Goal: Transaction & Acquisition: Purchase product/service

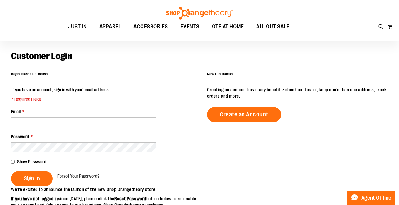
scroll to position [12, 0]
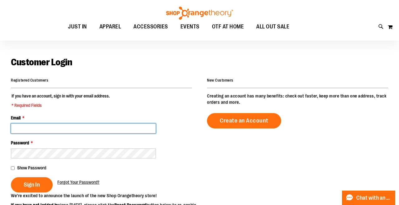
type input "**********"
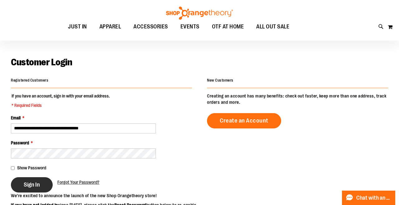
click at [39, 185] on span "Sign In" at bounding box center [32, 184] width 16 height 7
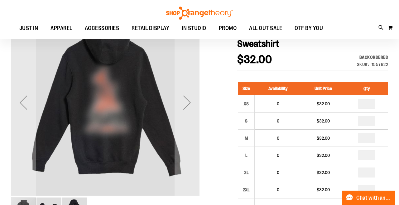
scroll to position [83, 0]
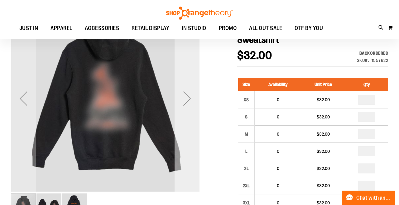
click at [190, 100] on div "Next" at bounding box center [187, 98] width 25 height 25
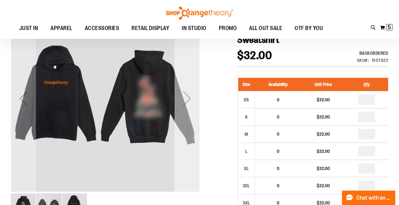
click at [190, 100] on div "Next" at bounding box center [187, 98] width 25 height 25
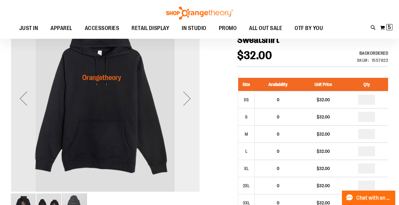
click at [190, 100] on div "Next" at bounding box center [187, 98] width 25 height 25
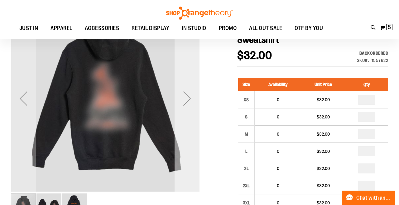
click at [191, 100] on div "Next" at bounding box center [187, 98] width 25 height 25
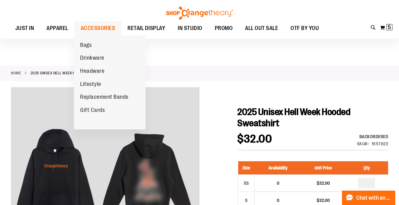
scroll to position [0, 0]
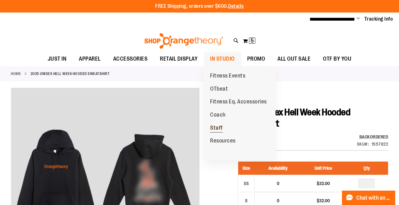
click at [214, 126] on span "Staff" at bounding box center [216, 128] width 13 height 8
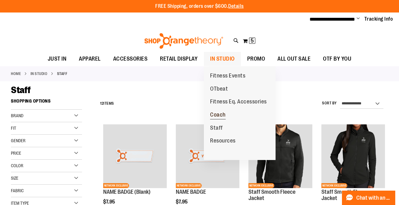
click at [219, 114] on span "Coach" at bounding box center [218, 115] width 16 height 8
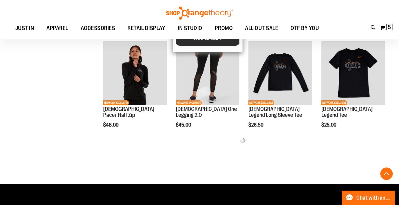
scroll to position [281, 0]
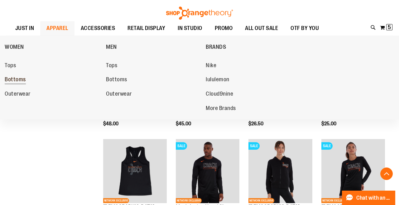
click at [21, 80] on span "Bottoms" at bounding box center [15, 80] width 21 height 8
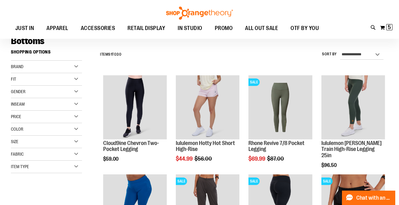
scroll to position [49, 0]
click at [78, 66] on div "Brand" at bounding box center [46, 66] width 71 height 12
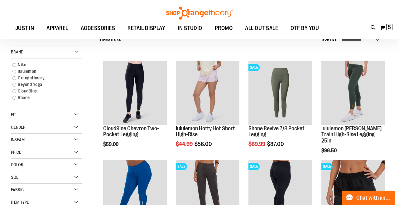
scroll to position [63, 0]
click at [31, 70] on link "lululemon" at bounding box center [43, 71] width 68 height 7
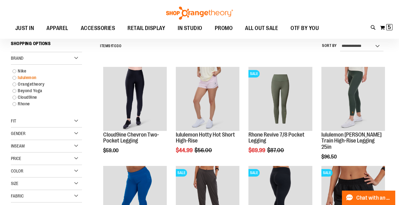
scroll to position [56, 0]
click at [15, 77] on link "lululemon" at bounding box center [43, 78] width 68 height 7
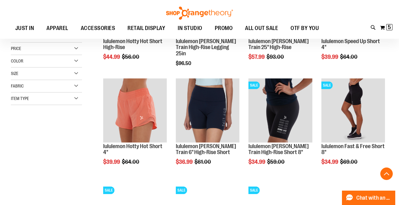
scroll to position [152, 0]
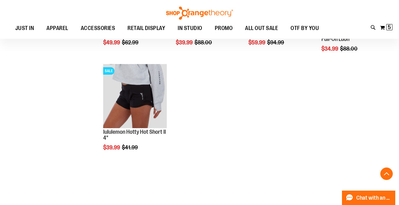
scroll to position [375, 0]
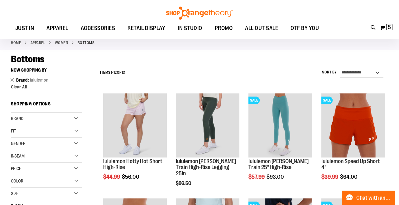
scroll to position [29, 0]
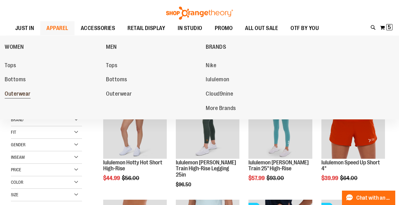
click at [27, 94] on span "Outerwear" at bounding box center [18, 94] width 26 height 8
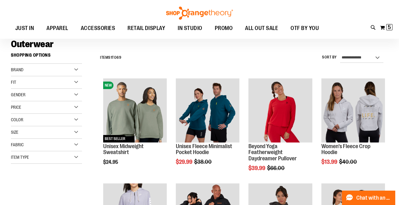
scroll to position [46, 0]
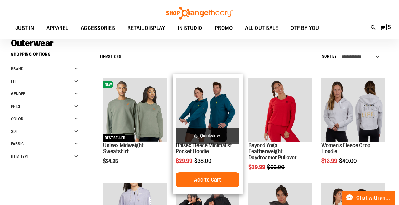
click at [190, 109] on img "product" at bounding box center [208, 109] width 64 height 64
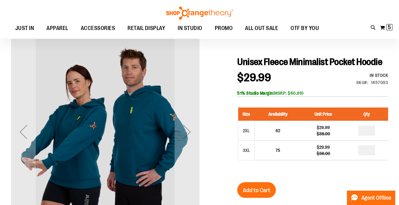
scroll to position [51, 0]
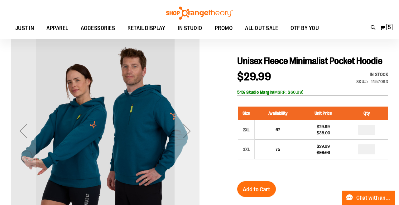
click at [185, 133] on div "Next" at bounding box center [187, 130] width 25 height 25
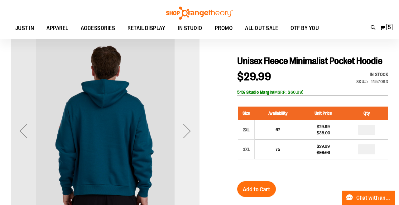
click at [186, 133] on div "Next" at bounding box center [187, 130] width 25 height 25
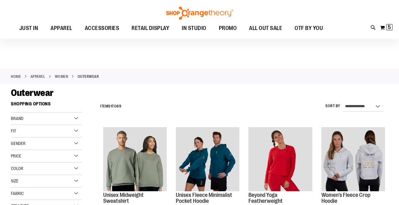
scroll to position [46, 0]
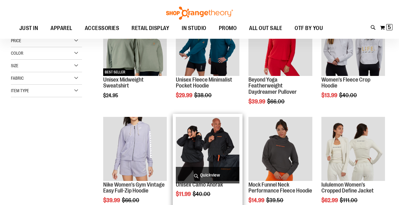
click at [189, 145] on img "product" at bounding box center [208, 149] width 64 height 64
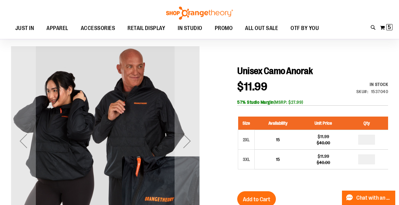
scroll to position [41, 0]
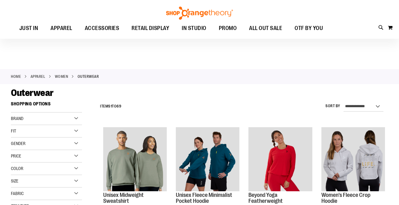
scroll to position [46, 0]
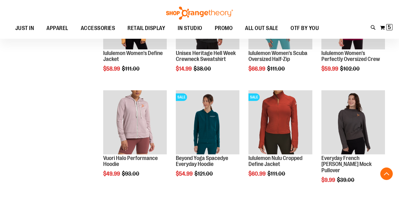
scroll to position [286, 0]
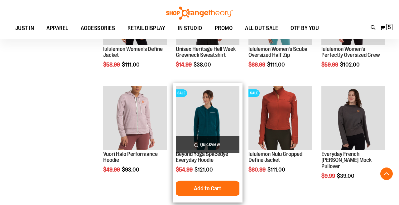
click at [193, 109] on img "product" at bounding box center [208, 118] width 64 height 64
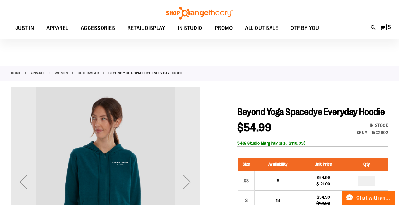
scroll to position [60, 0]
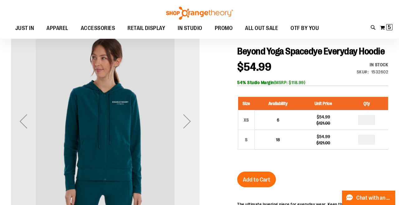
click at [187, 120] on div "Next" at bounding box center [187, 121] width 25 height 25
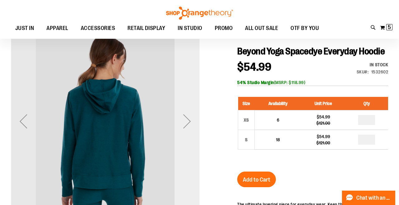
click at [188, 121] on div "Next" at bounding box center [187, 121] width 25 height 25
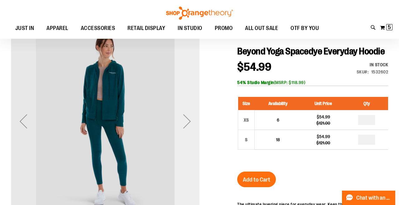
click at [188, 121] on div "Next" at bounding box center [187, 121] width 25 height 25
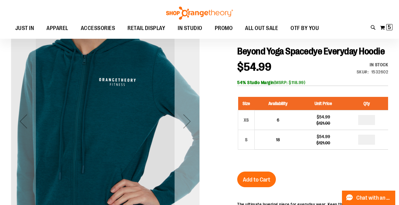
click at [189, 122] on div "Next" at bounding box center [187, 121] width 25 height 25
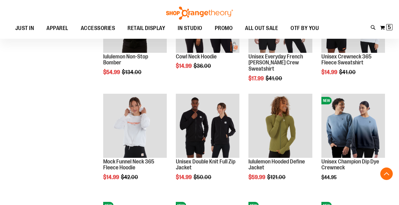
scroll to position [285, 0]
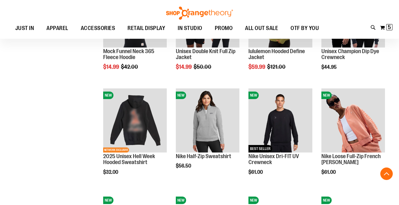
scroll to position [397, 0]
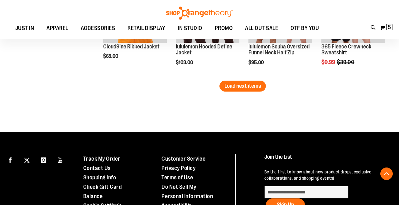
scroll to position [927, 0]
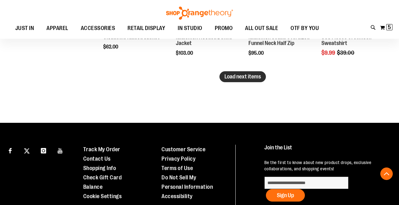
click at [245, 74] on span "Load next items" at bounding box center [242, 76] width 36 height 6
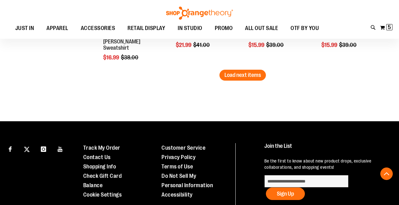
scroll to position [1247, 0]
